Goal: Task Accomplishment & Management: Complete application form

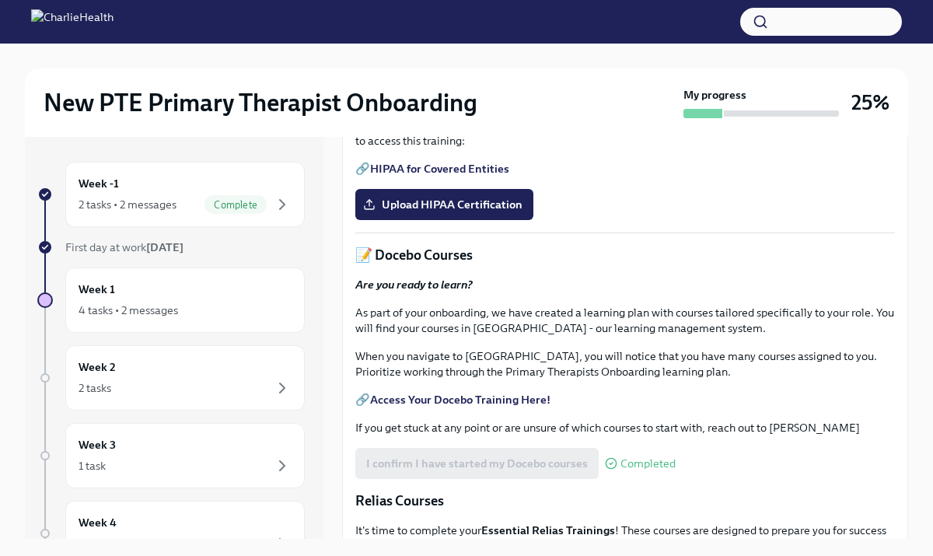
scroll to position [484, 0]
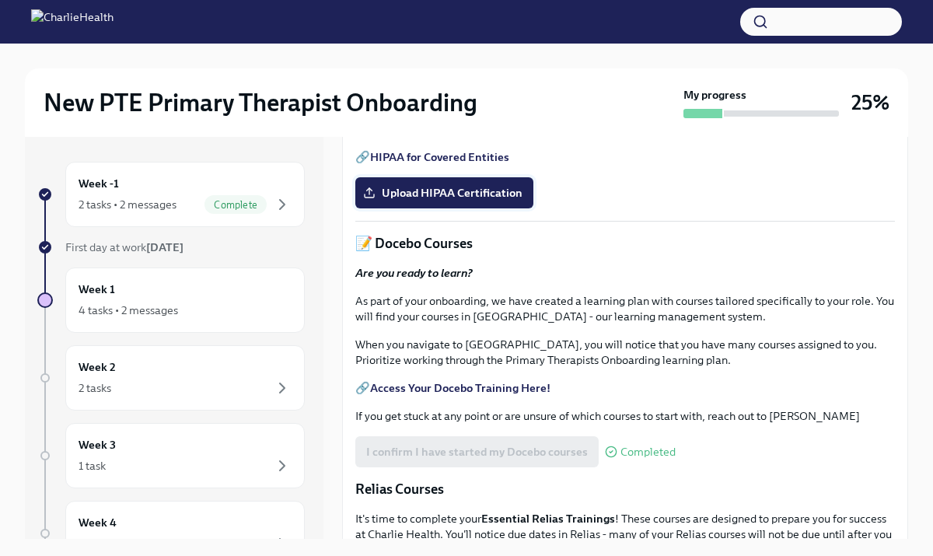
click at [474, 201] on span "Upload HIPAA Certification" at bounding box center [444, 193] width 156 height 16
click at [0, 0] on input "Upload HIPAA Certification" at bounding box center [0, 0] width 0 height 0
click at [453, 201] on span "Upload HIPAA Certification" at bounding box center [444, 193] width 156 height 16
click at [0, 0] on input "Upload HIPAA Certification" at bounding box center [0, 0] width 0 height 0
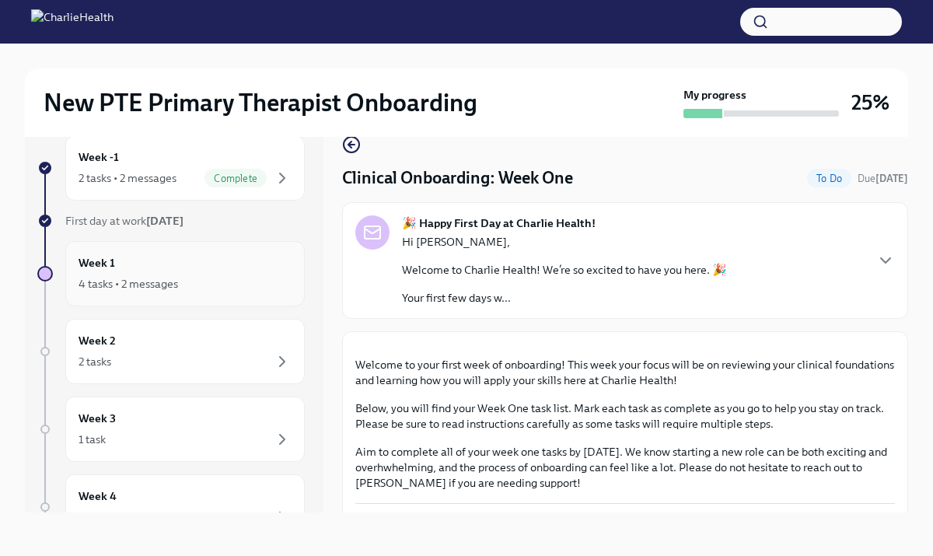
scroll to position [0, 0]
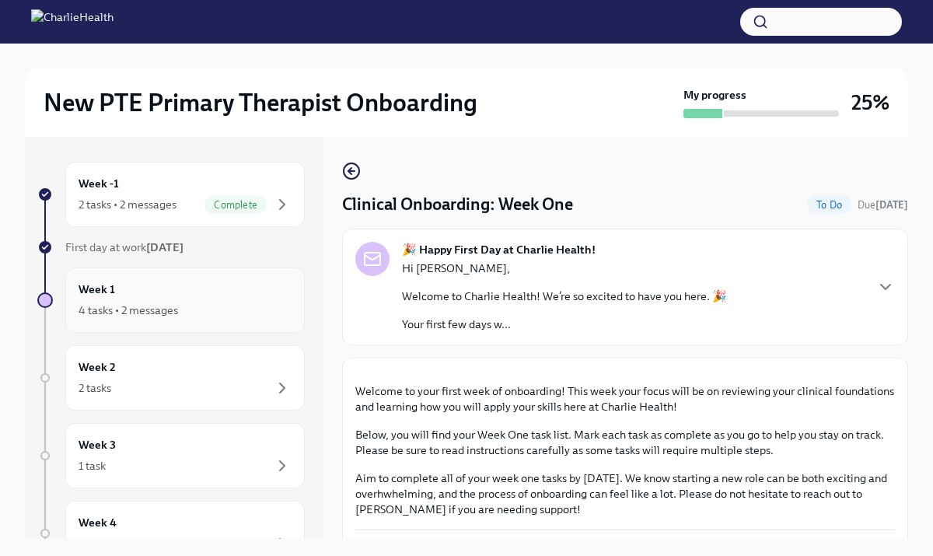
click at [201, 301] on div "4 tasks • 2 messages" at bounding box center [185, 310] width 213 height 19
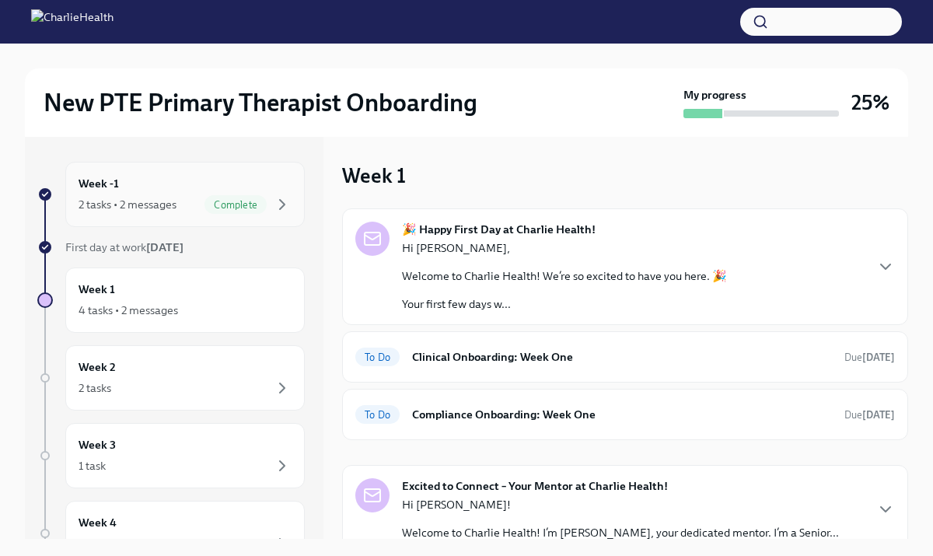
click at [250, 187] on div "Week -1 2 tasks • 2 messages Complete" at bounding box center [185, 194] width 213 height 39
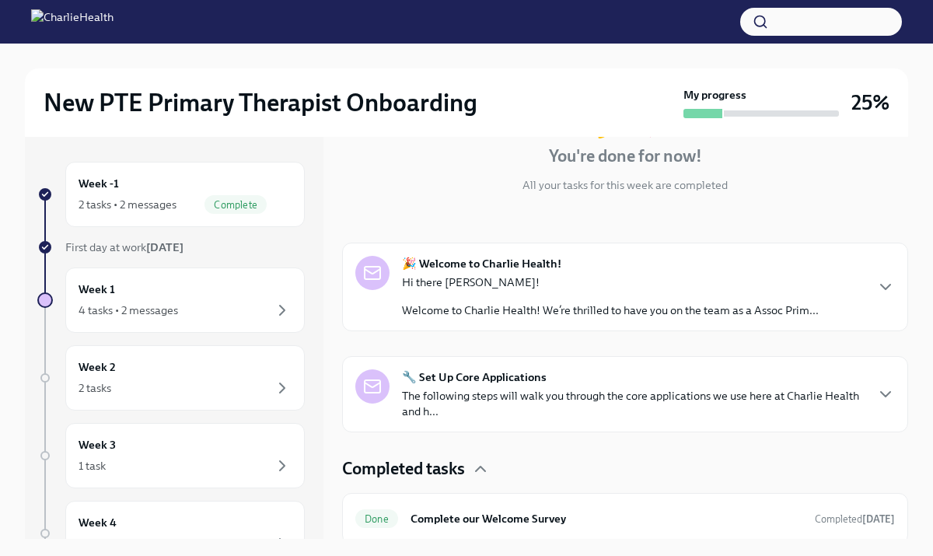
scroll to position [219, 0]
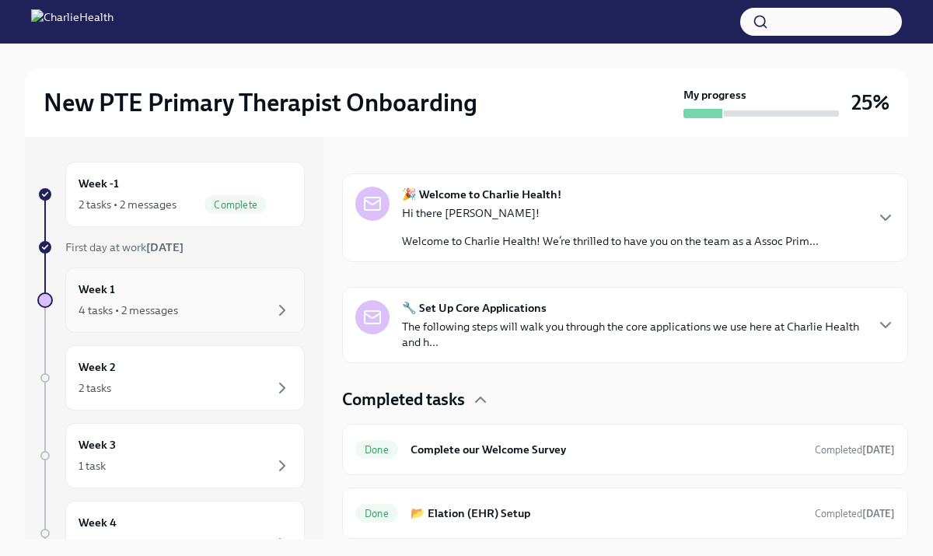
click at [214, 297] on div "Week 1 4 tasks • 2 messages" at bounding box center [185, 300] width 213 height 39
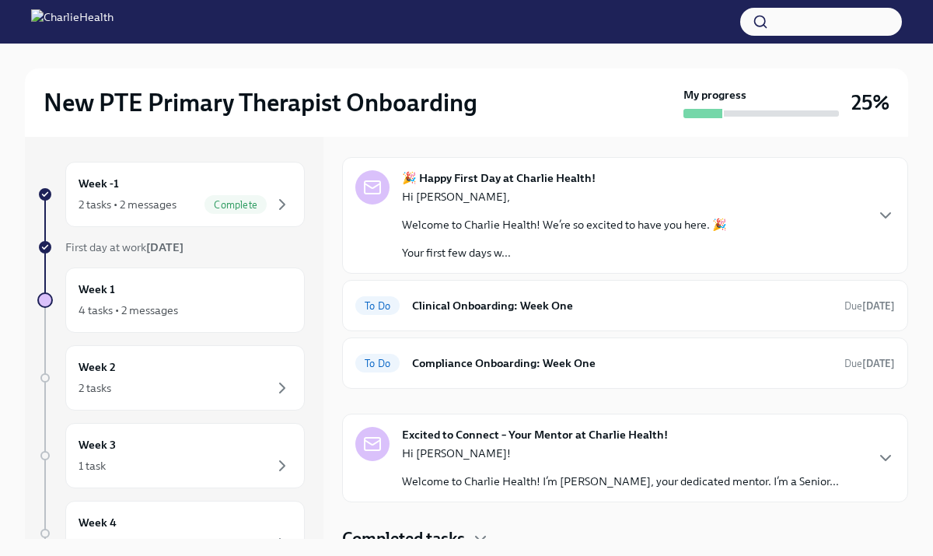
scroll to position [63, 0]
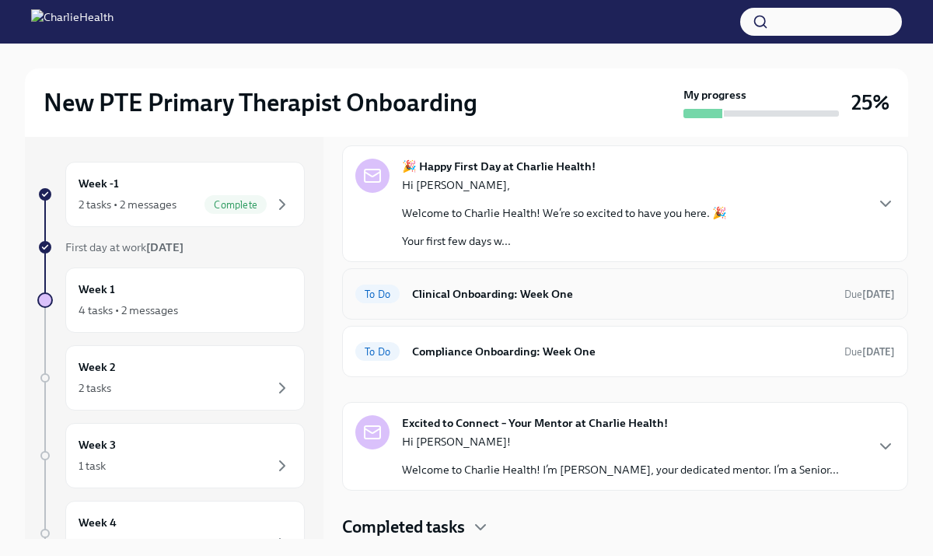
click at [544, 285] on h6 "Clinical Onboarding: Week One" at bounding box center [622, 293] width 420 height 17
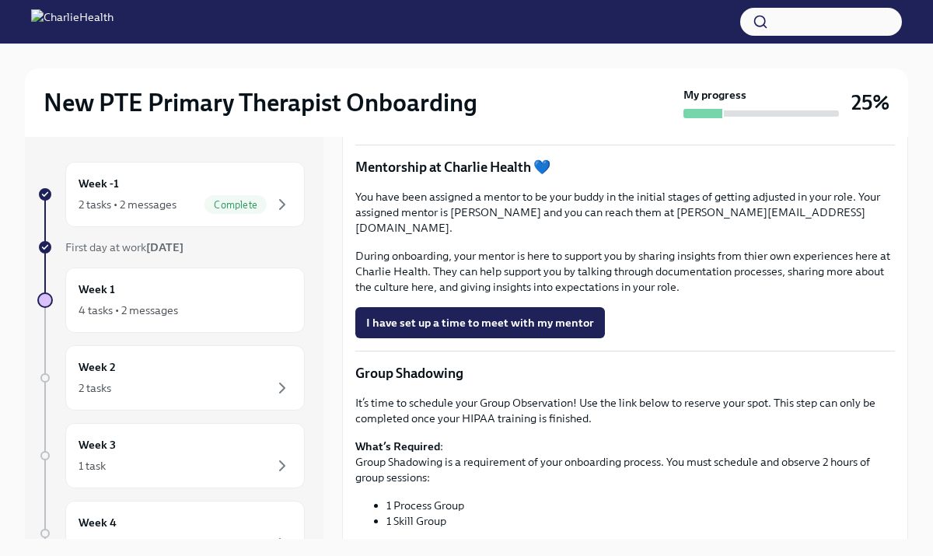
scroll to position [1363, 0]
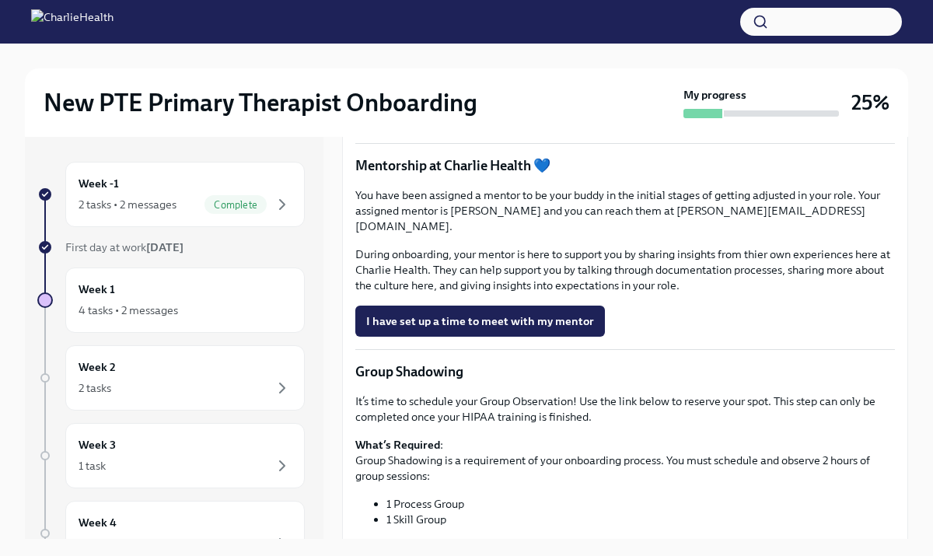
click at [543, 79] on span "Book a meeting with your supervisor Via Calendly!" at bounding box center [502, 72] width 273 height 16
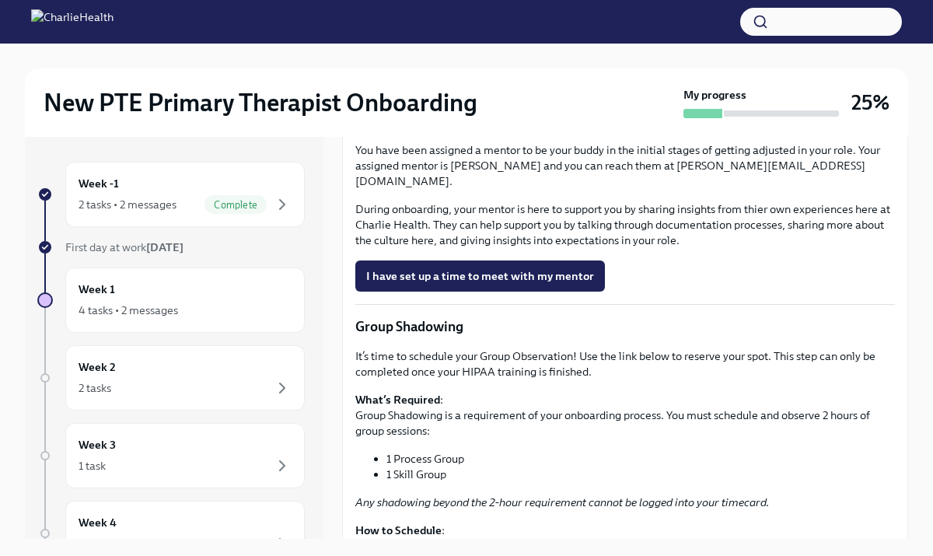
scroll to position [1404, 0]
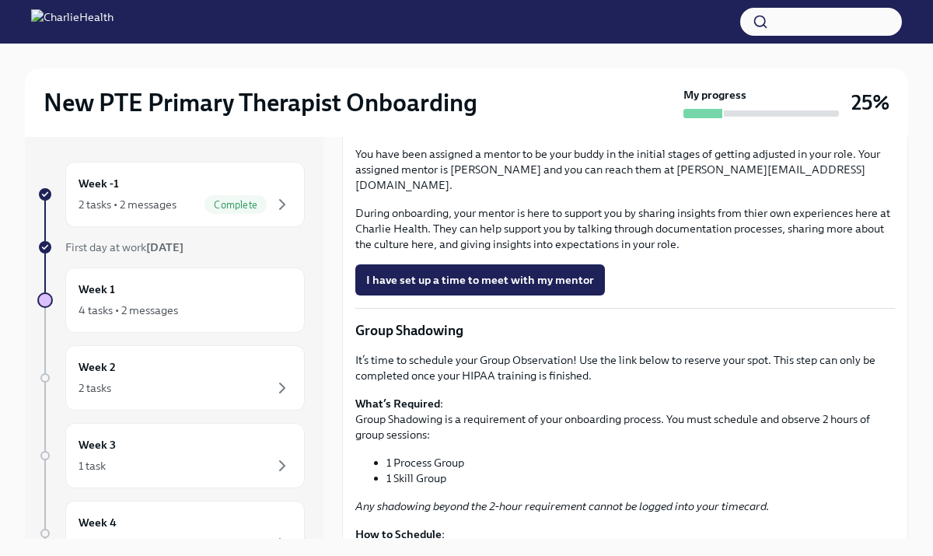
click at [481, 82] on span "I have set up a time to meet with my supervisor" at bounding box center [487, 74] width 243 height 16
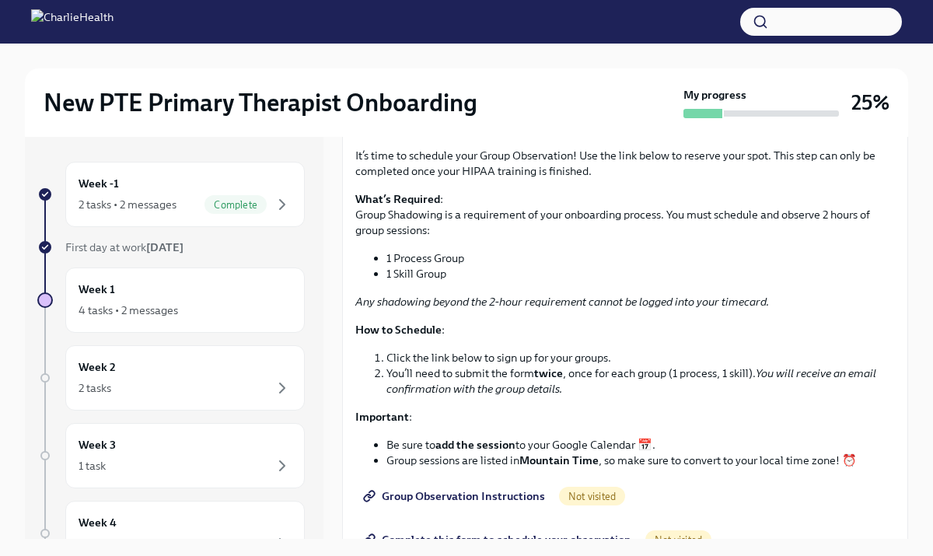
scroll to position [1615, 0]
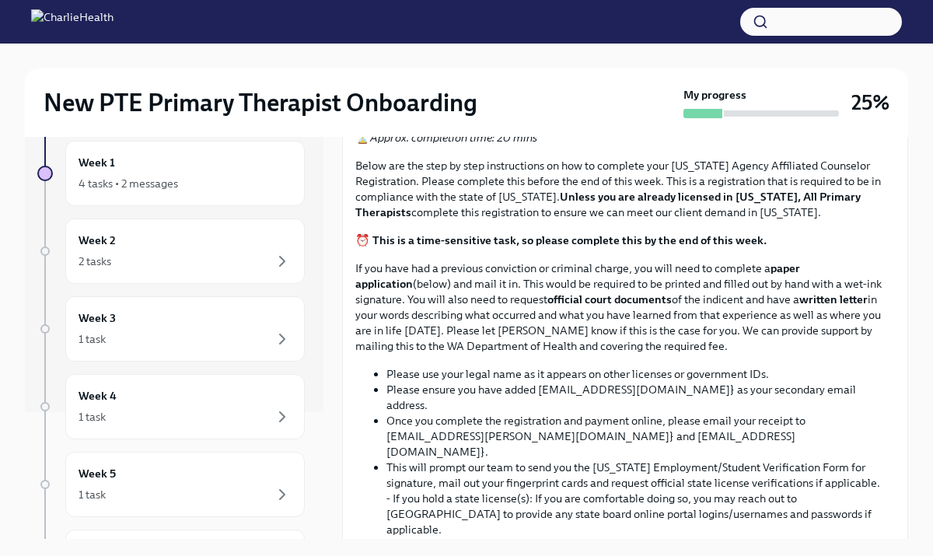
scroll to position [880, 0]
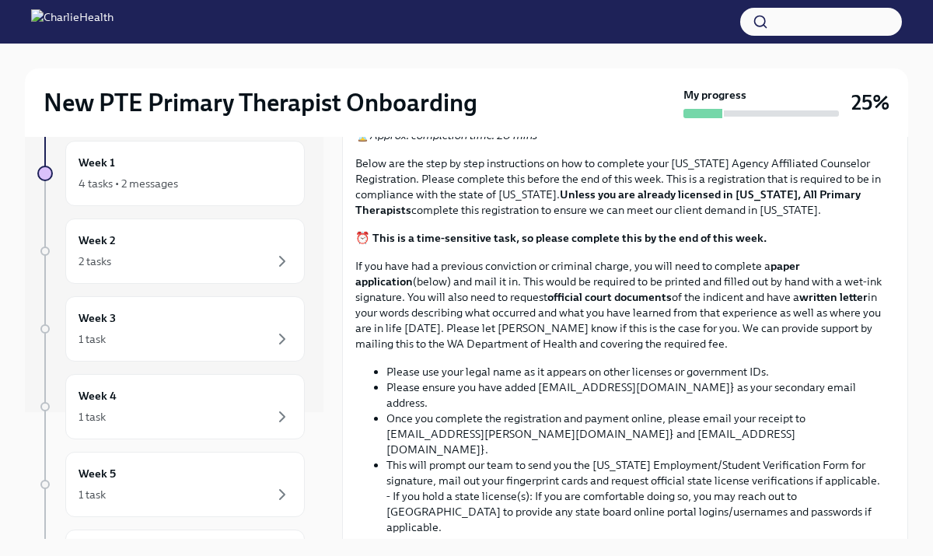
click at [492, 63] on span "Upload CPR/First Aid Training Certificate" at bounding box center [480, 55] width 228 height 16
click at [0, 0] on input "Upload CPR/First Aid Training Certificate" at bounding box center [0, 0] width 0 height 0
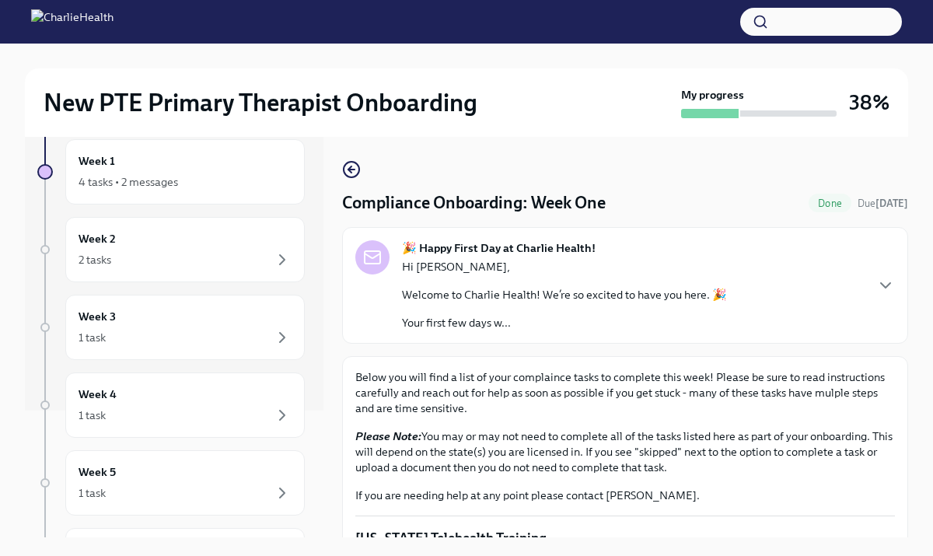
scroll to position [0, 0]
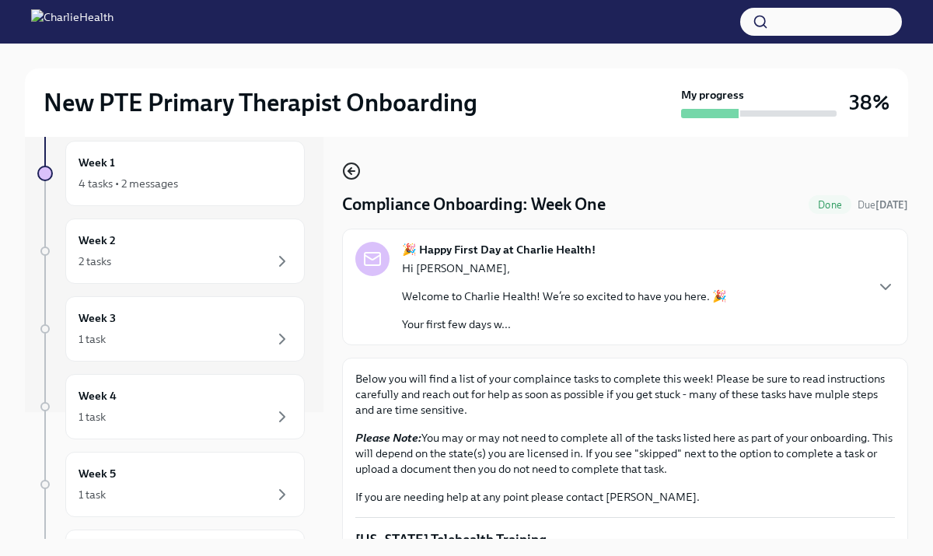
click at [355, 169] on icon "button" at bounding box center [351, 171] width 19 height 19
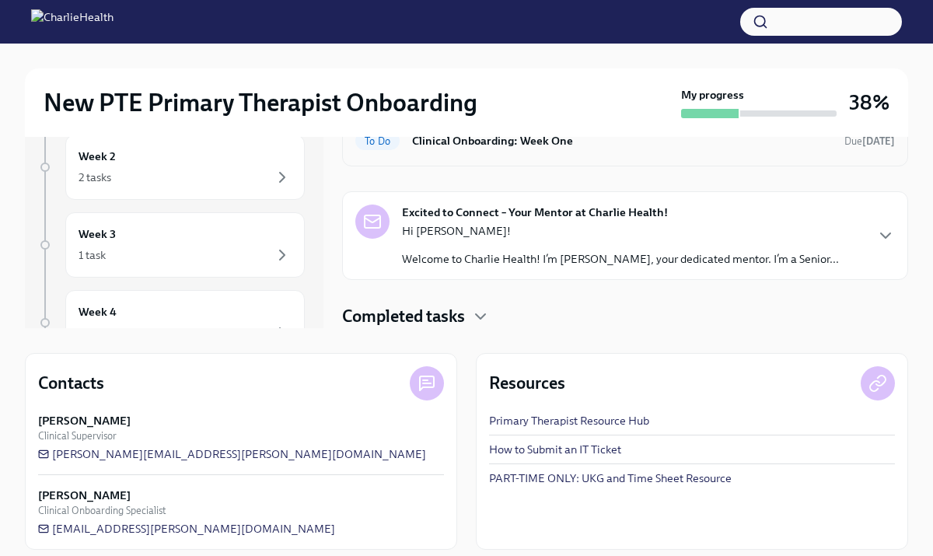
scroll to position [201, 0]
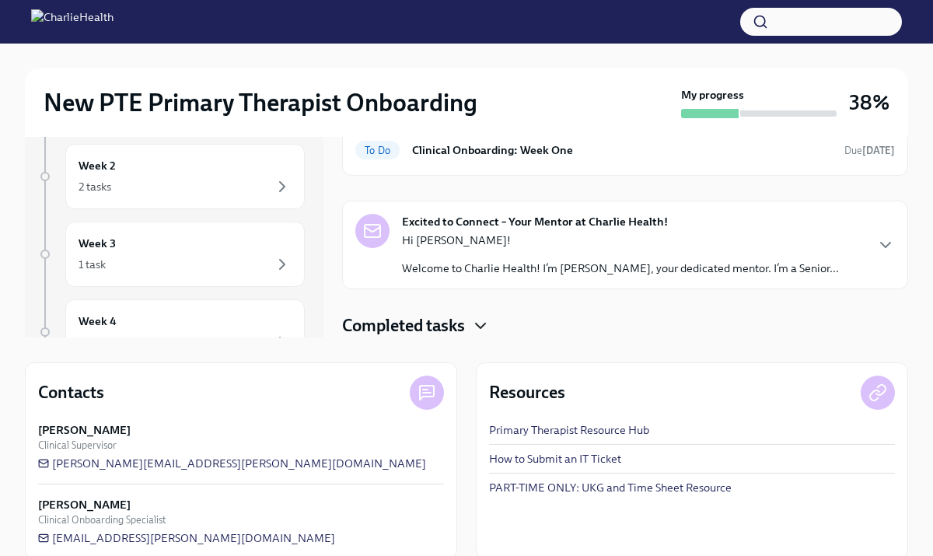
click at [485, 324] on icon "button" at bounding box center [480, 326] width 9 height 5
click at [486, 324] on icon "button" at bounding box center [480, 326] width 19 height 19
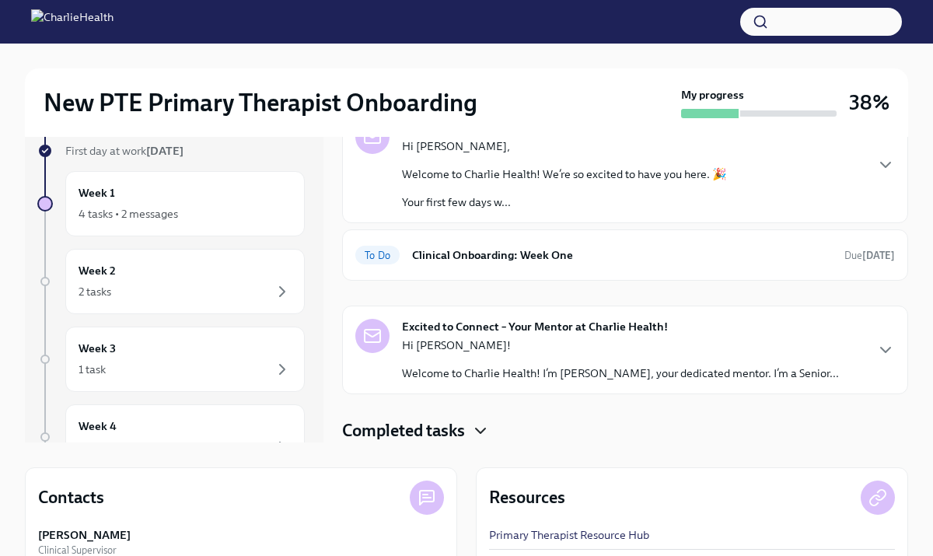
scroll to position [84, 0]
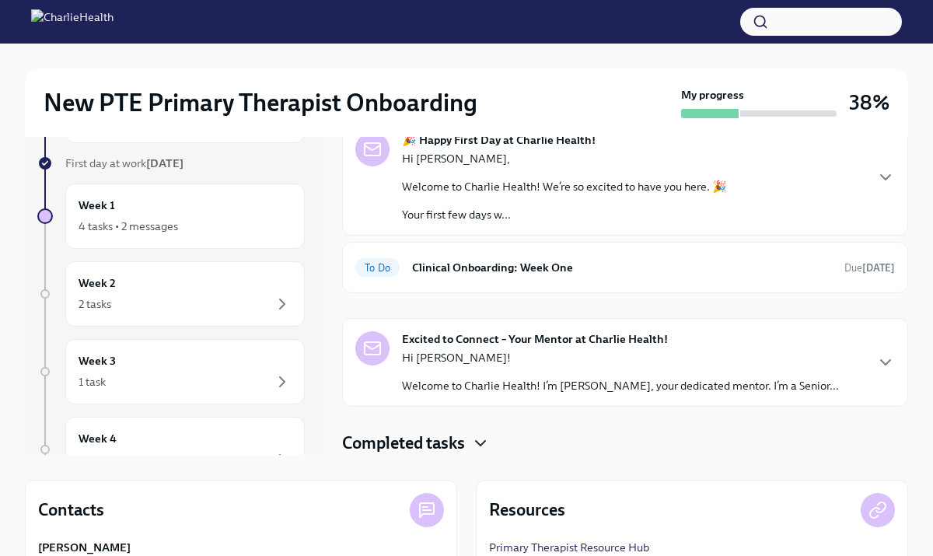
click at [538, 362] on p "Hi [PERSON_NAME]!" at bounding box center [620, 358] width 437 height 16
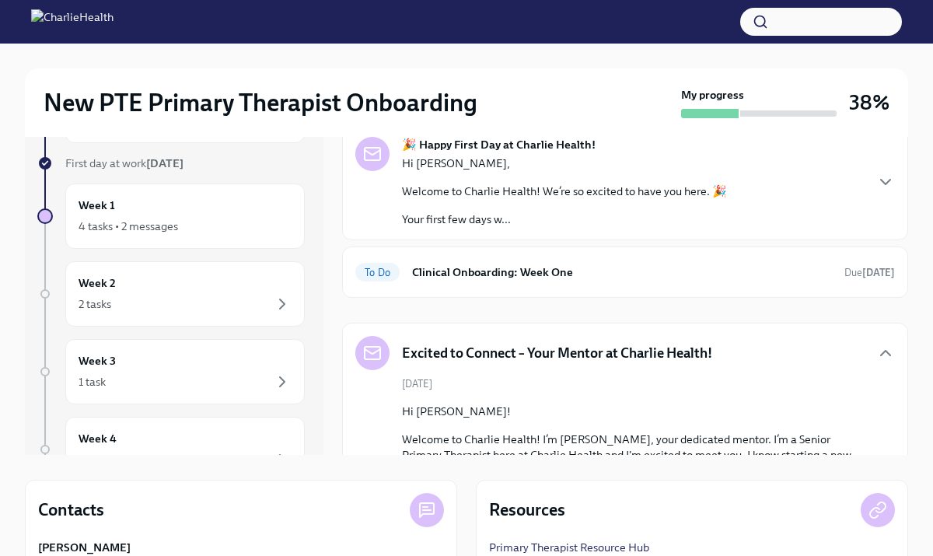
scroll to position [0, 0]
click at [631, 285] on div "To Do Clinical Onboarding: Week One Due [DATE]" at bounding box center [625, 273] width 540 height 25
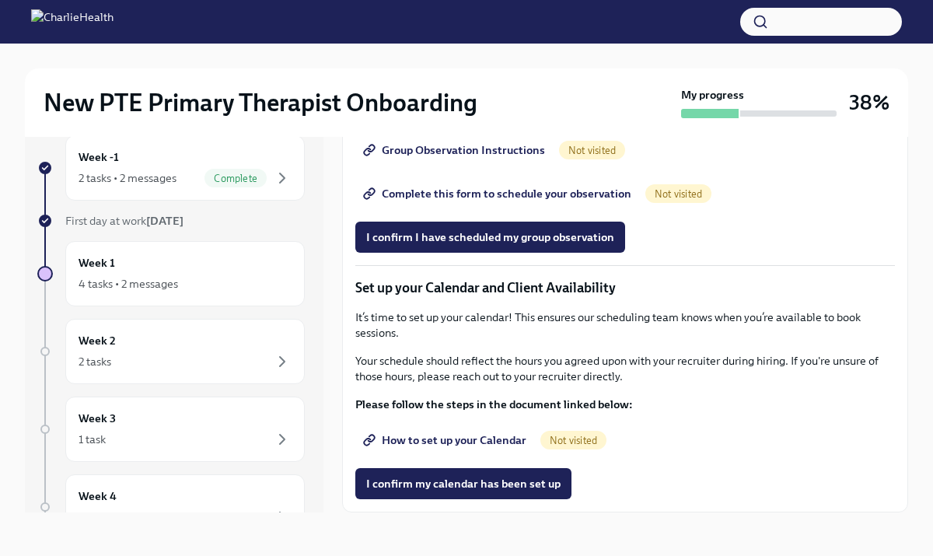
scroll to position [1998, 0]
click at [471, 158] on span "Group Observation Instructions" at bounding box center [455, 150] width 179 height 16
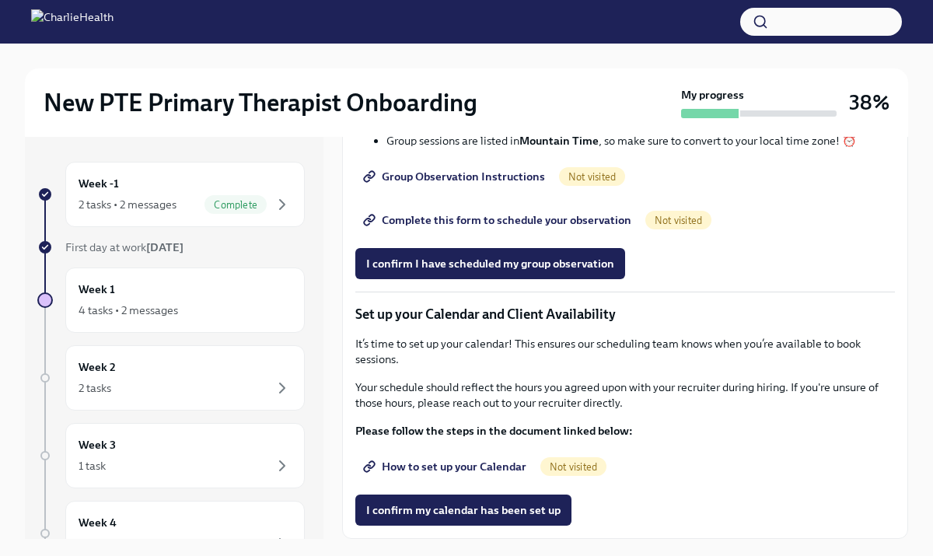
scroll to position [2091, 0]
click at [531, 228] on span "Complete this form to schedule your observation" at bounding box center [498, 220] width 265 height 16
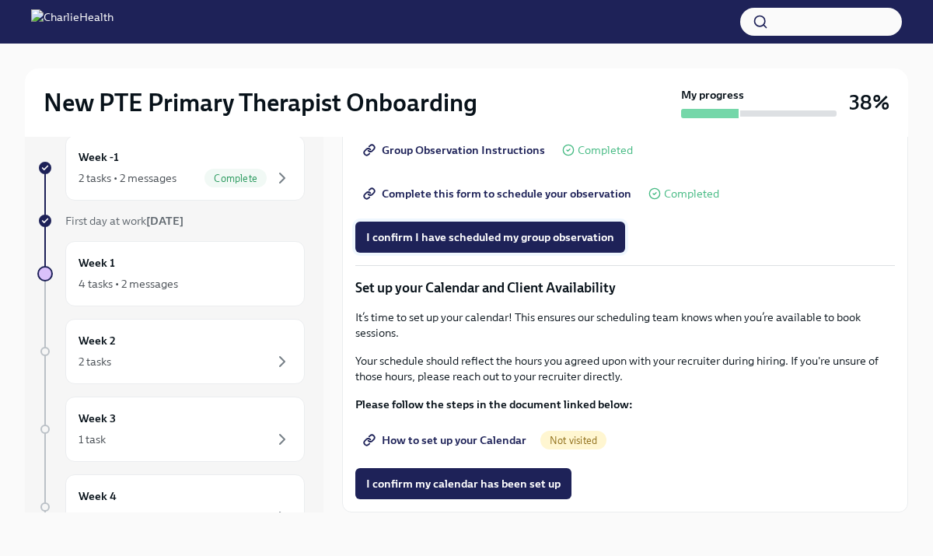
scroll to position [1937, 0]
click at [514, 245] on span "I confirm I have scheduled my group observation" at bounding box center [490, 237] width 248 height 16
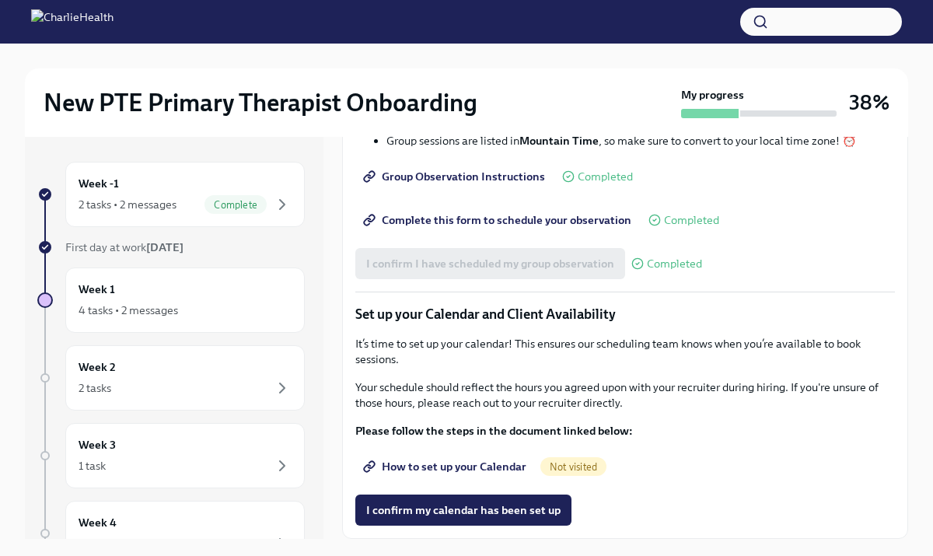
scroll to position [2110, 0]
click at [499, 464] on span "How to set up your Calendar" at bounding box center [446, 467] width 160 height 16
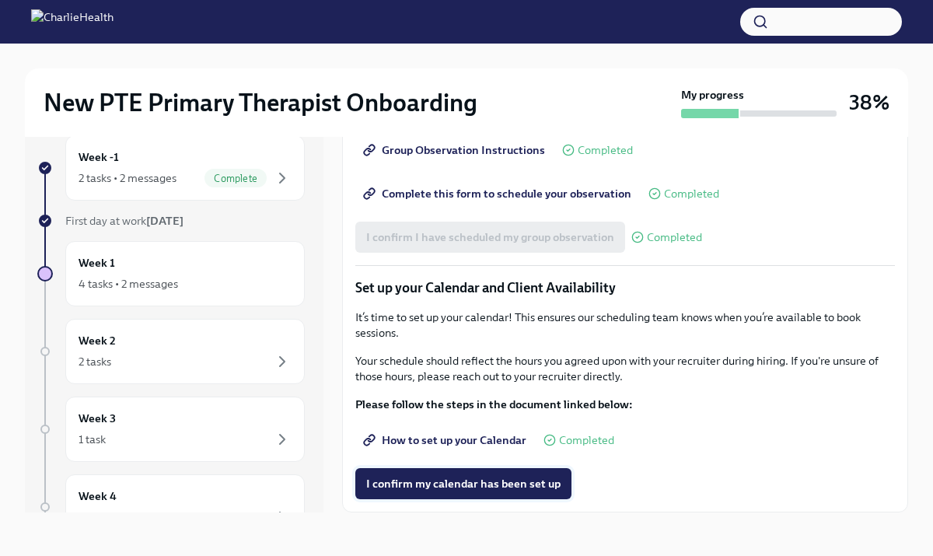
click at [509, 492] on button "I confirm my calendar has been set up" at bounding box center [463, 483] width 216 height 31
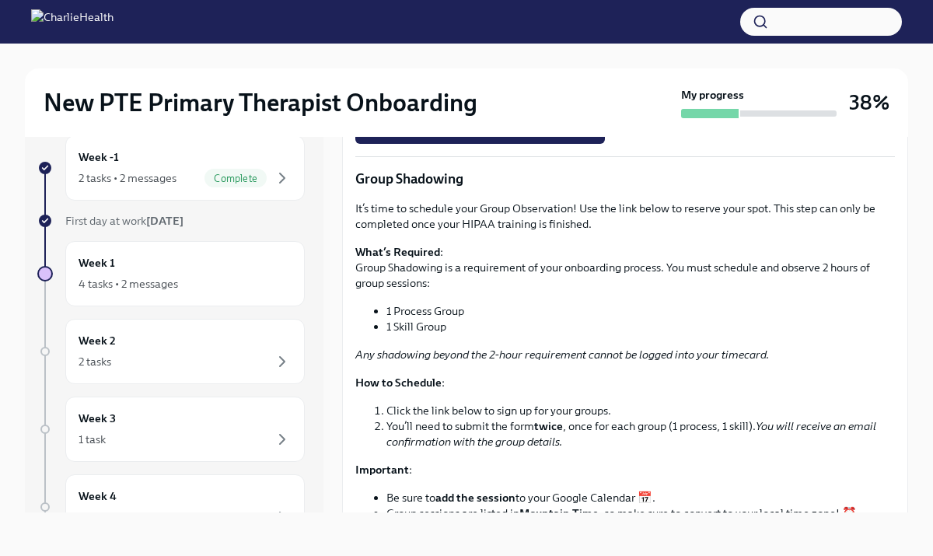
scroll to position [1647, 0]
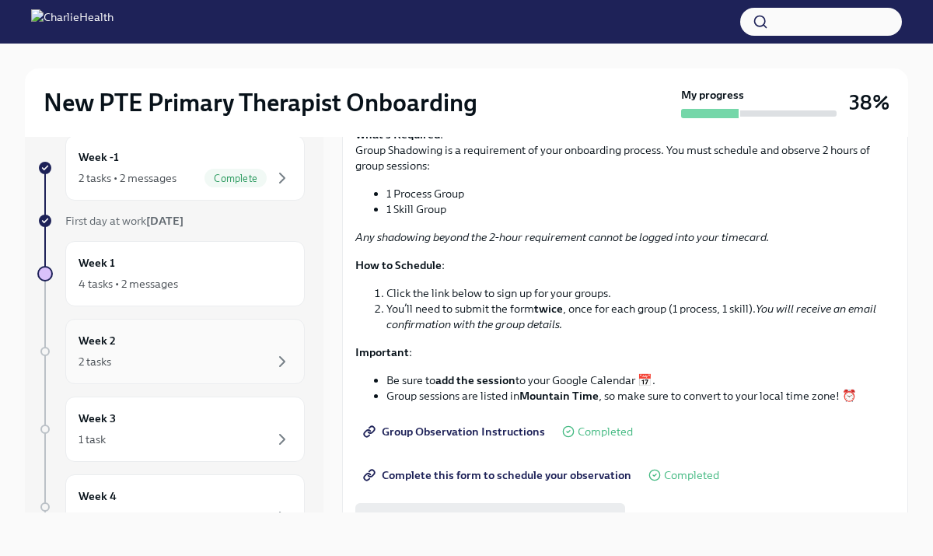
click at [135, 366] on div "2 tasks" at bounding box center [185, 361] width 213 height 19
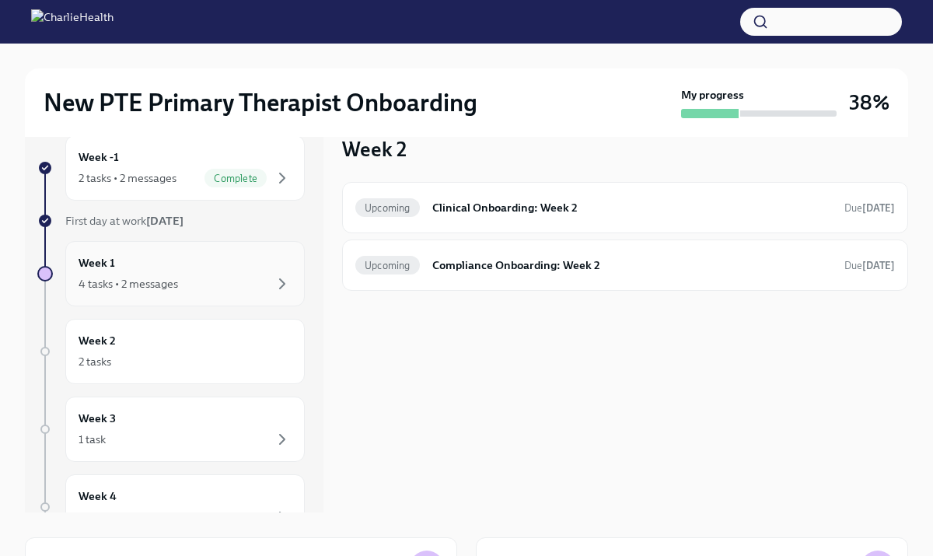
click at [236, 267] on div "Week 1 4 tasks • 2 messages" at bounding box center [185, 273] width 213 height 39
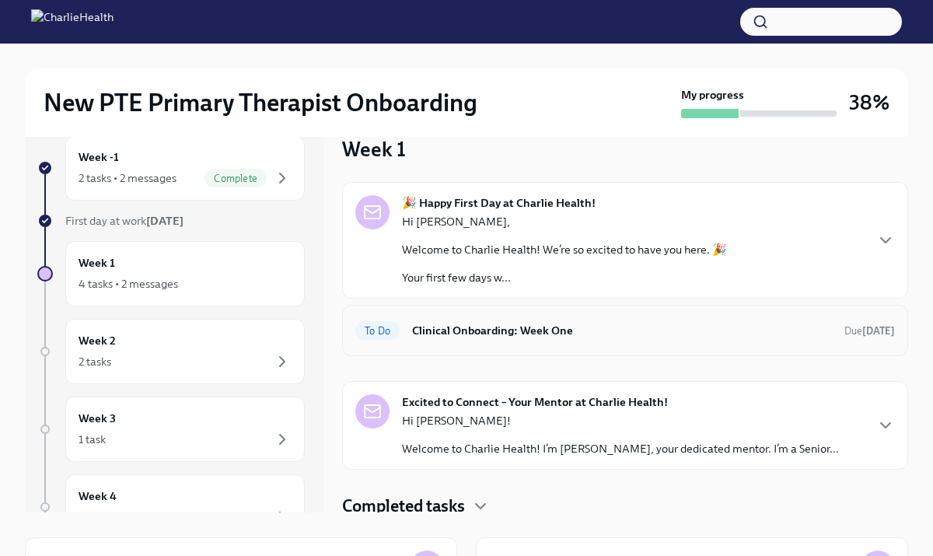
click at [561, 330] on h6 "Clinical Onboarding: Week One" at bounding box center [622, 330] width 420 height 17
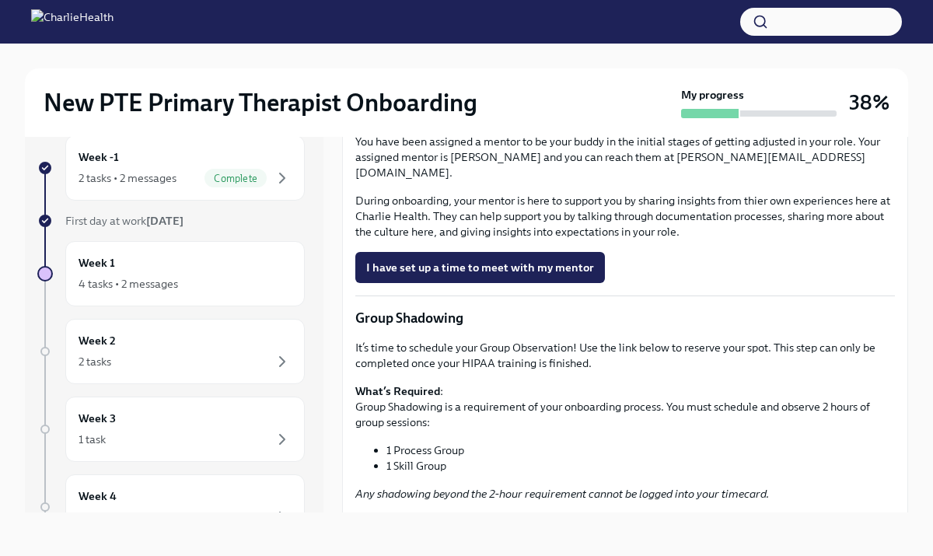
scroll to position [1392, 0]
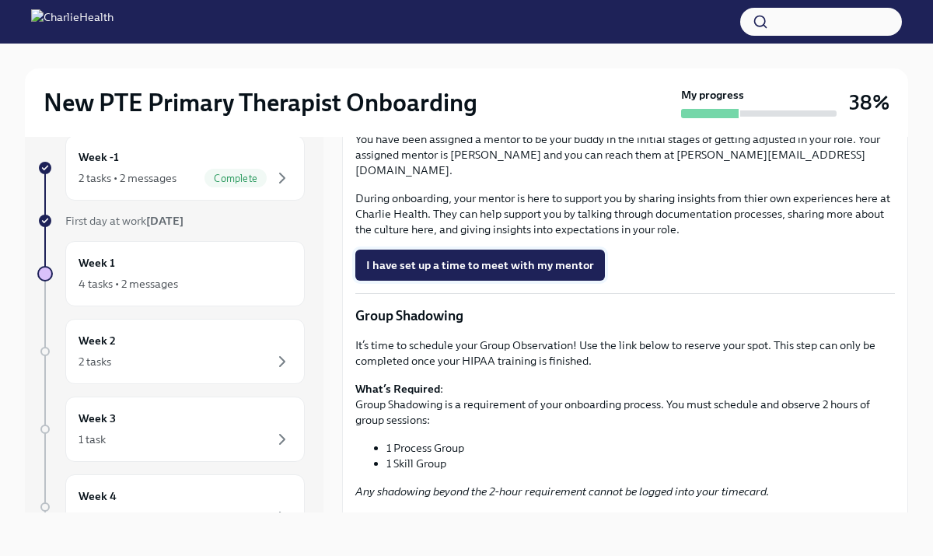
click at [561, 273] on span "I have set up a time to meet with my mentor" at bounding box center [480, 265] width 228 height 16
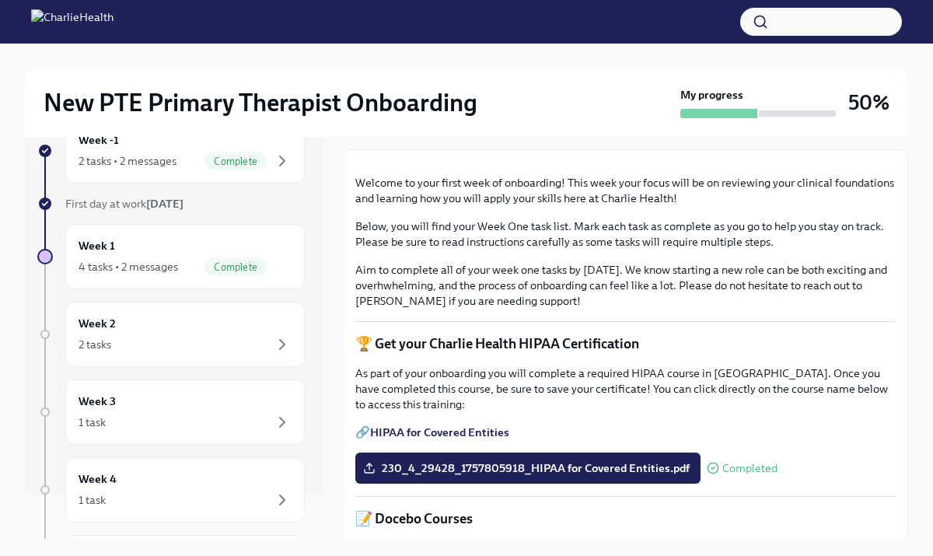
scroll to position [80, 0]
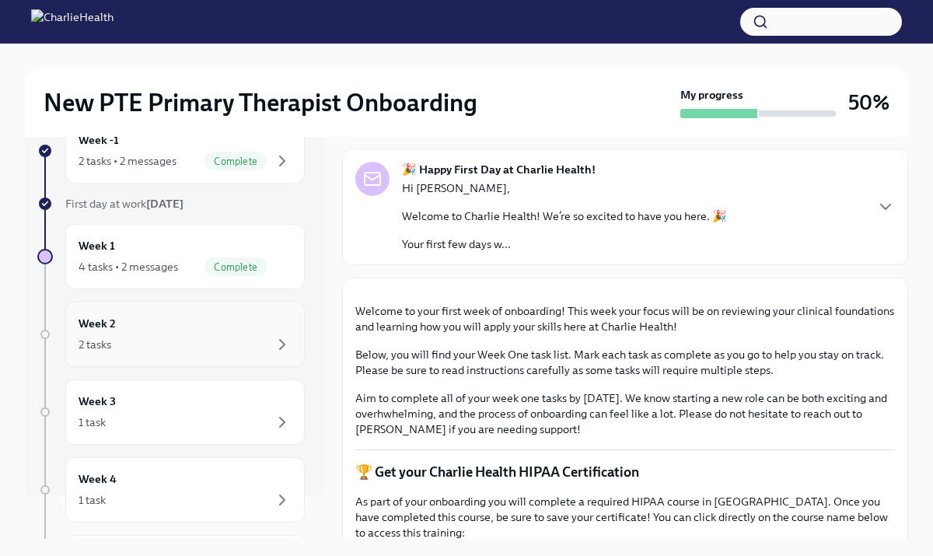
click at [254, 352] on div "2 tasks" at bounding box center [185, 344] width 213 height 19
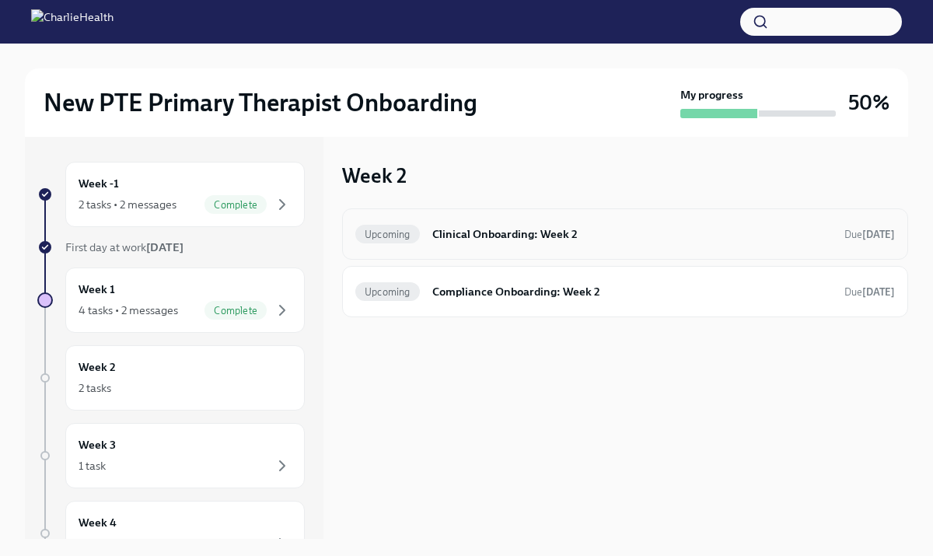
click at [518, 239] on h6 "Clinical Onboarding: Week 2" at bounding box center [632, 234] width 400 height 17
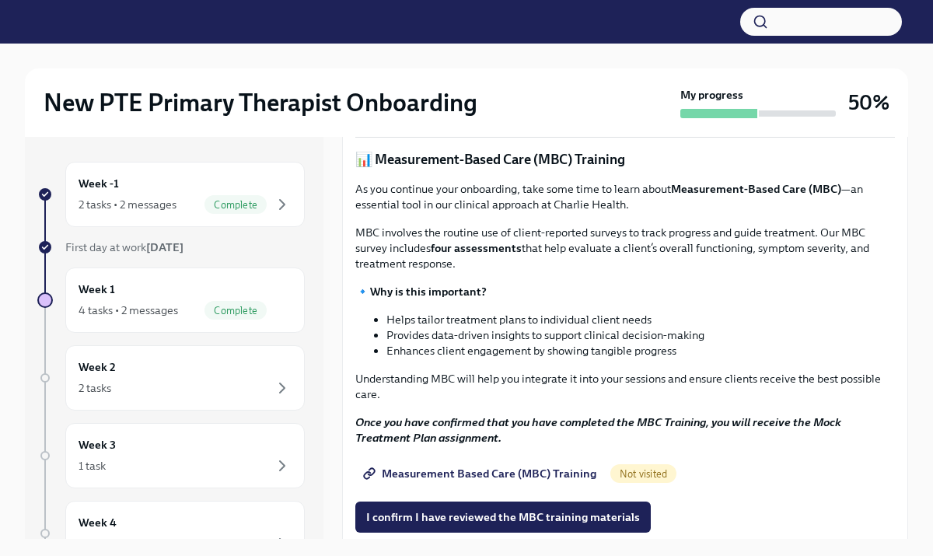
scroll to position [562, 0]
